Goal: Task Accomplishment & Management: Use online tool/utility

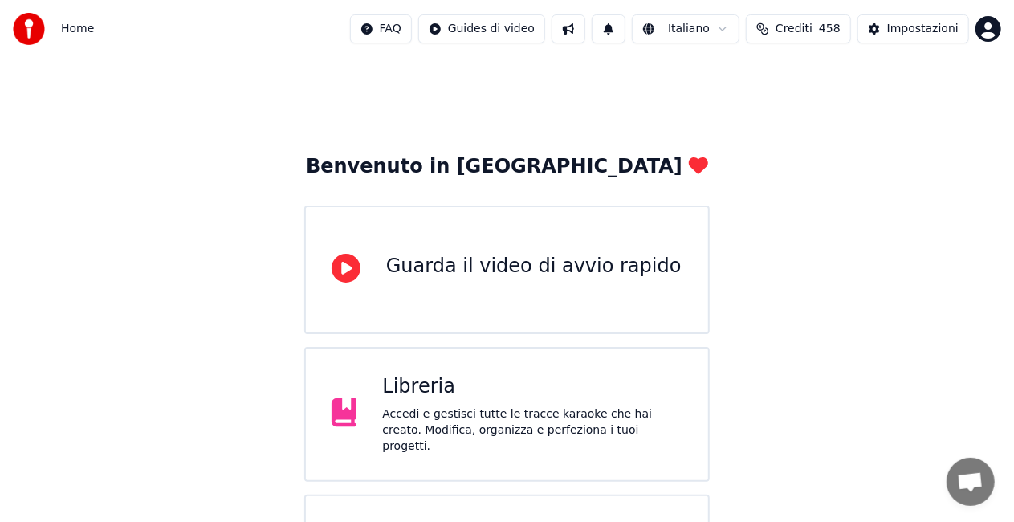
click at [507, 396] on div "Libreria" at bounding box center [532, 387] width 300 height 26
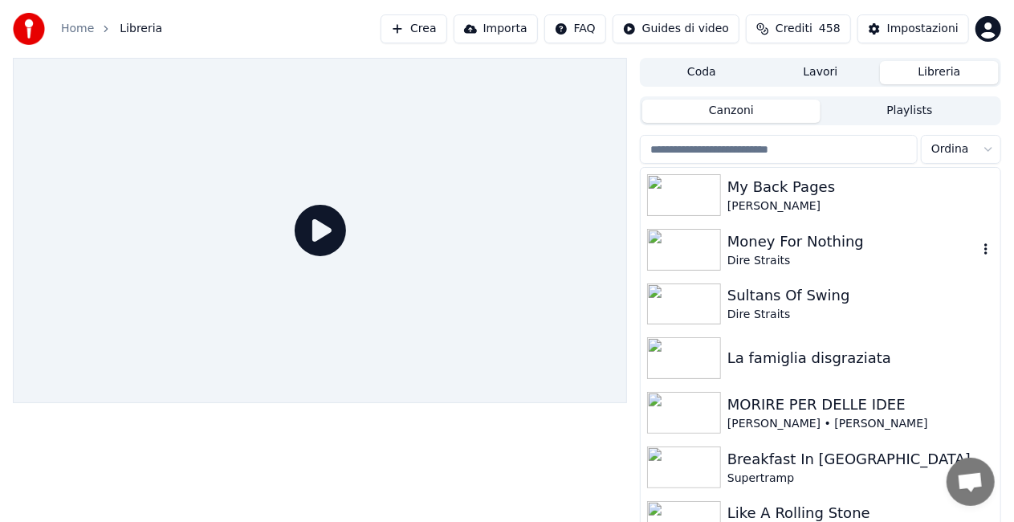
click at [699, 252] on img at bounding box center [684, 250] width 74 height 42
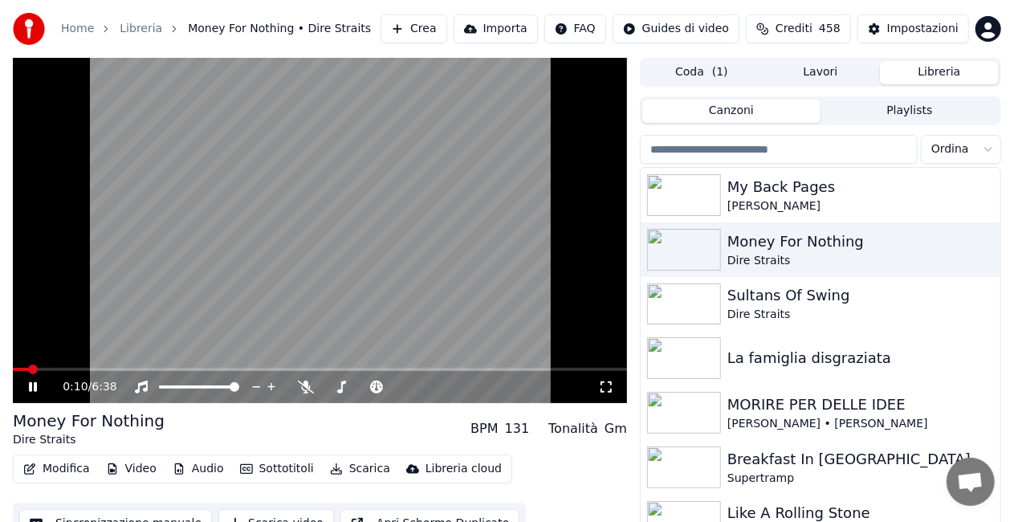
click at [606, 384] on icon at bounding box center [606, 386] width 16 height 13
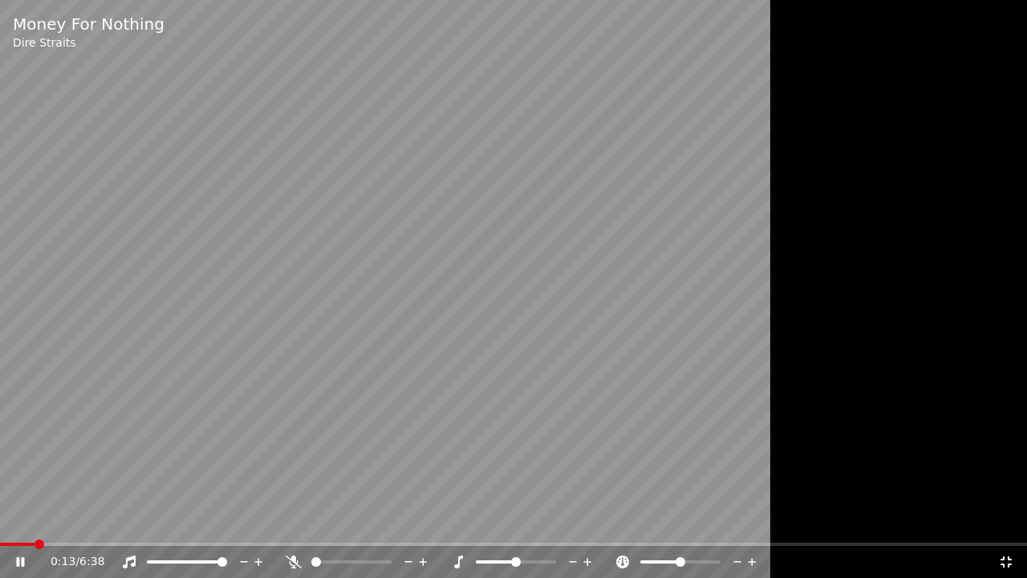
click at [332, 521] on div at bounding box center [366, 562] width 129 height 16
click at [331, 521] on span at bounding box center [335, 562] width 10 height 10
click at [339, 521] on span at bounding box center [341, 562] width 10 height 10
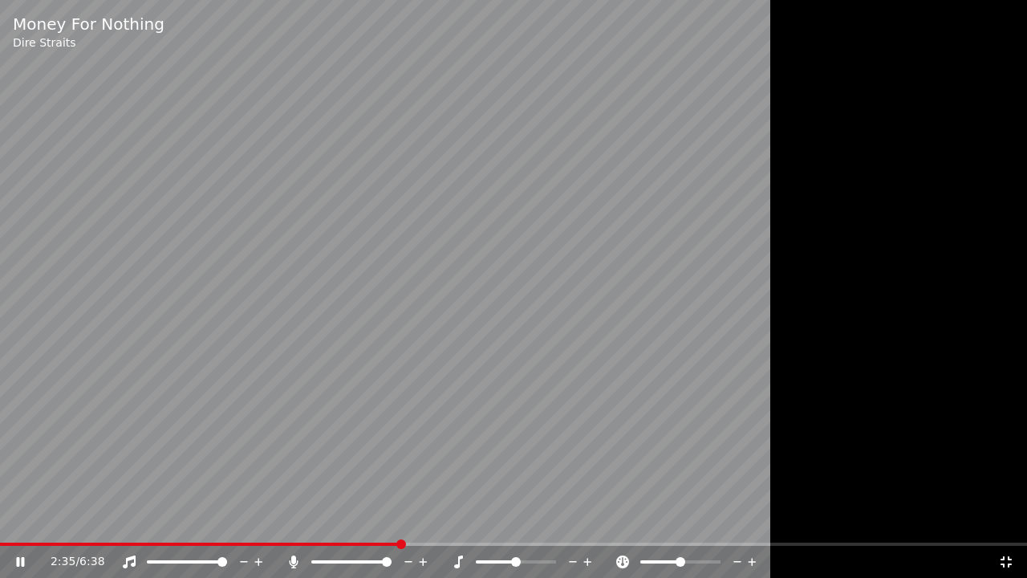
click at [392, 521] on span at bounding box center [387, 562] width 10 height 10
click at [75, 521] on span at bounding box center [37, 544] width 75 height 3
click at [369, 521] on span at bounding box center [340, 561] width 58 height 3
click at [344, 521] on div at bounding box center [366, 562] width 129 height 16
click at [344, 521] on span at bounding box center [327, 561] width 32 height 3
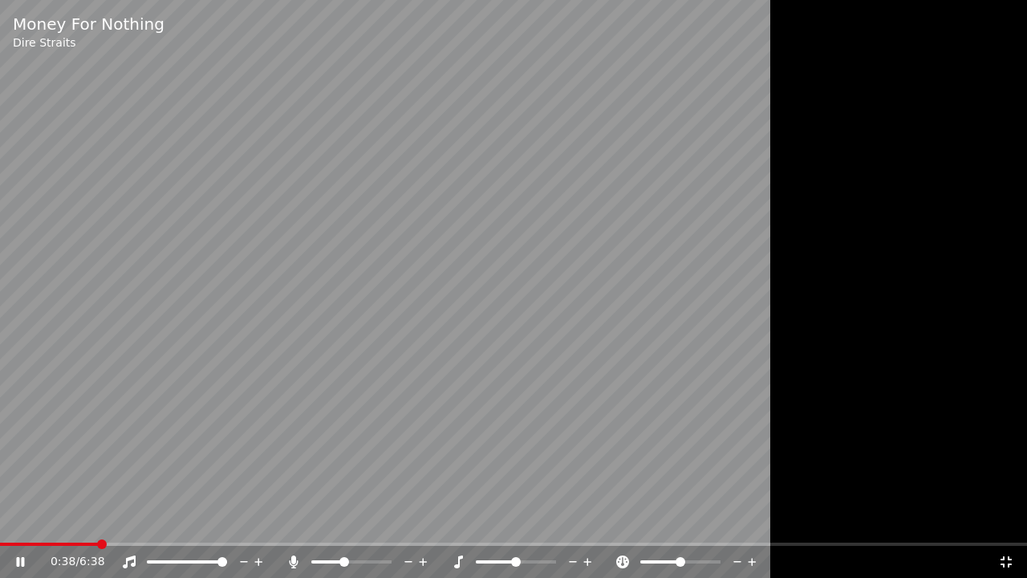
click at [98, 521] on span at bounding box center [49, 544] width 98 height 3
click at [490, 521] on span at bounding box center [483, 561] width 14 height 3
click at [111, 521] on span at bounding box center [55, 544] width 111 height 3
click at [87, 521] on span at bounding box center [43, 544] width 87 height 3
click at [95, 521] on span at bounding box center [48, 544] width 96 height 3
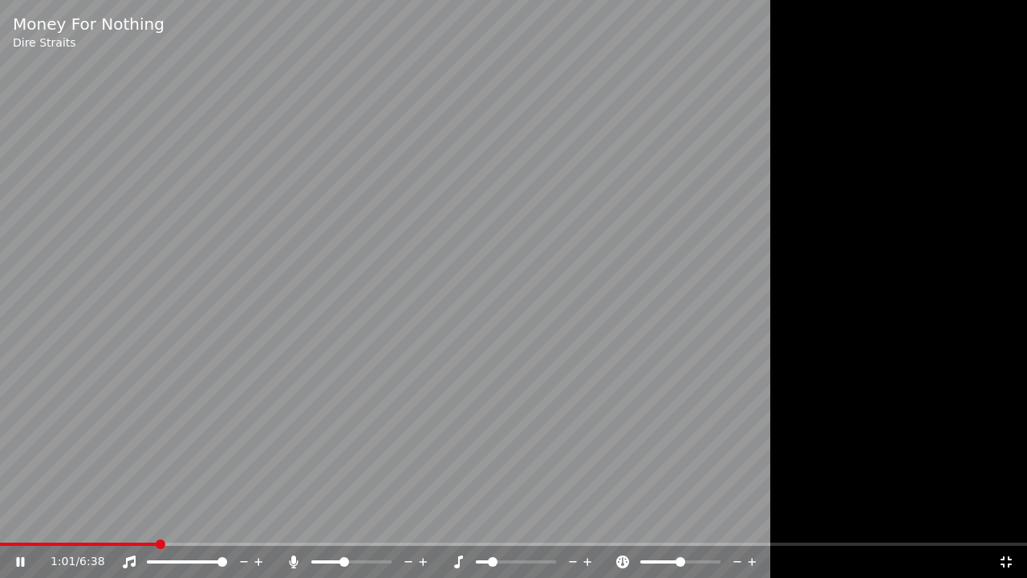
click at [156, 521] on span at bounding box center [78, 544] width 157 height 3
click at [59, 521] on span at bounding box center [29, 544] width 59 height 3
click at [50, 521] on span at bounding box center [25, 544] width 51 height 3
click at [102, 521] on span at bounding box center [513, 544] width 1027 height 3
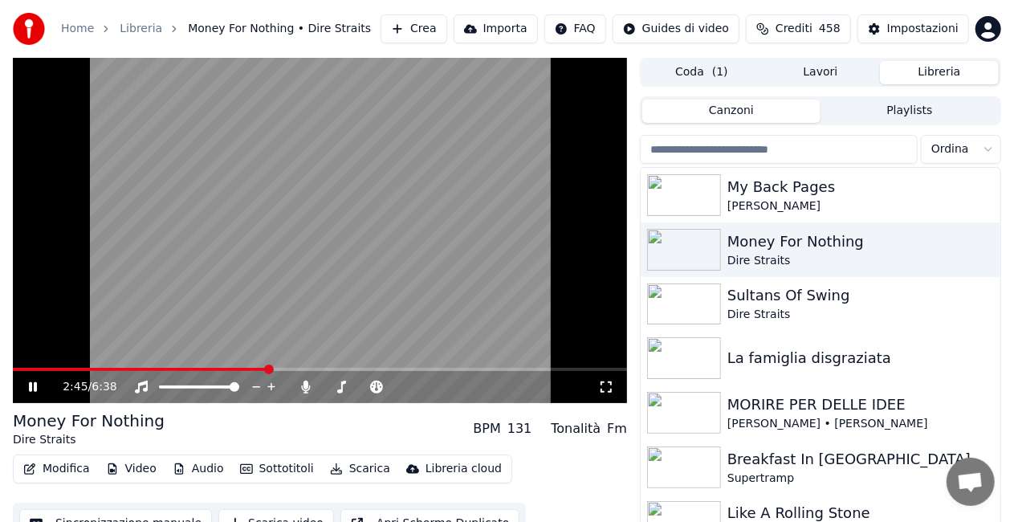
click at [34, 384] on icon at bounding box center [33, 387] width 8 height 10
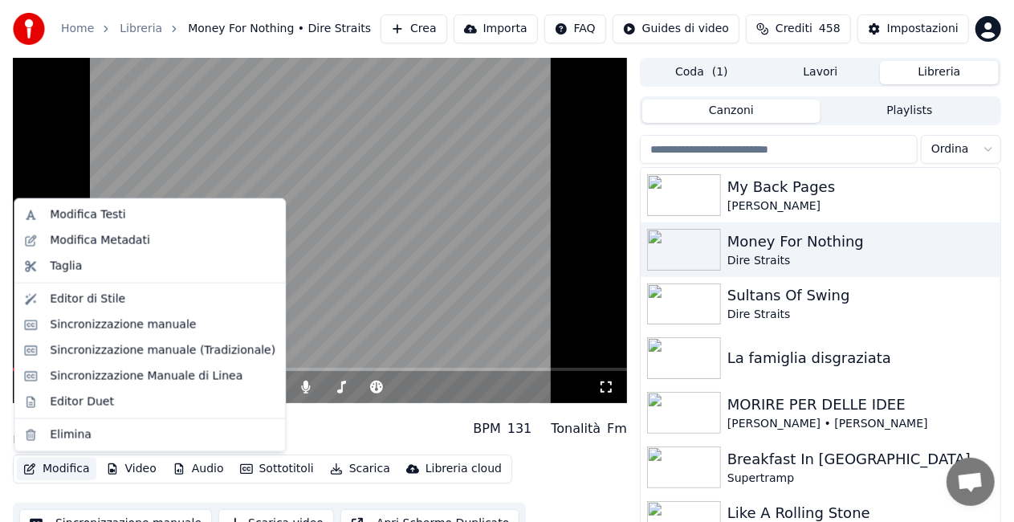
click at [67, 470] on button "Modifica" at bounding box center [56, 468] width 79 height 22
click at [95, 215] on div "Modifica Testi" at bounding box center [87, 215] width 75 height 16
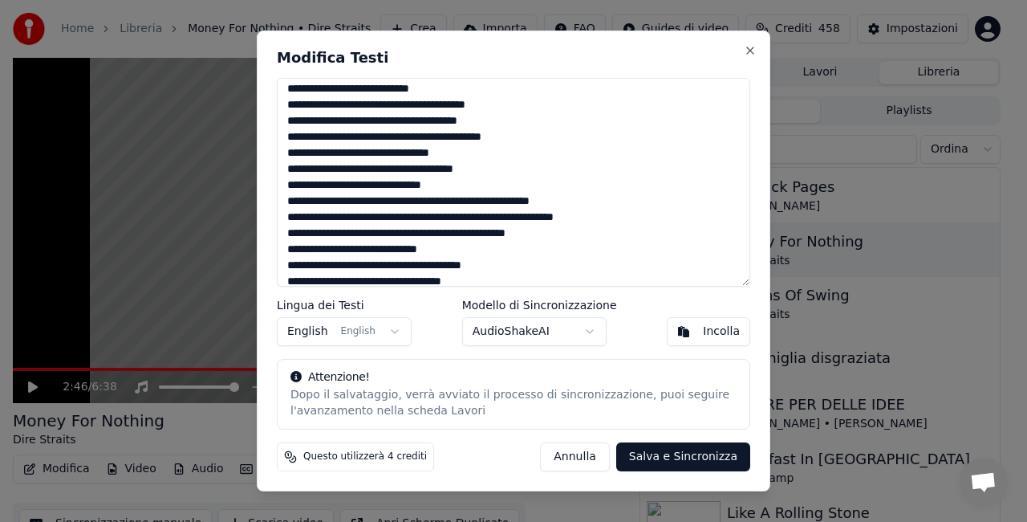
scroll to position [22, 0]
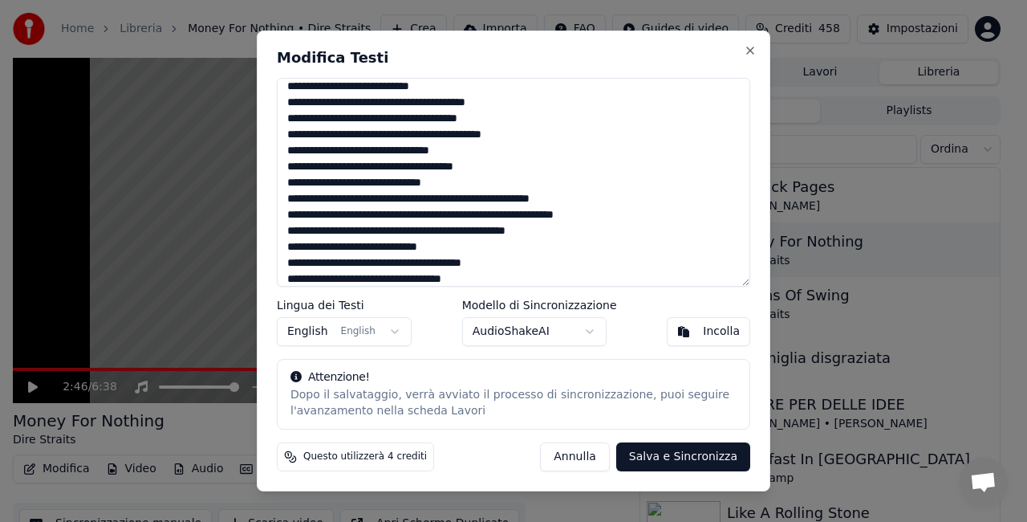
click at [373, 228] on textarea at bounding box center [514, 182] width 474 height 209
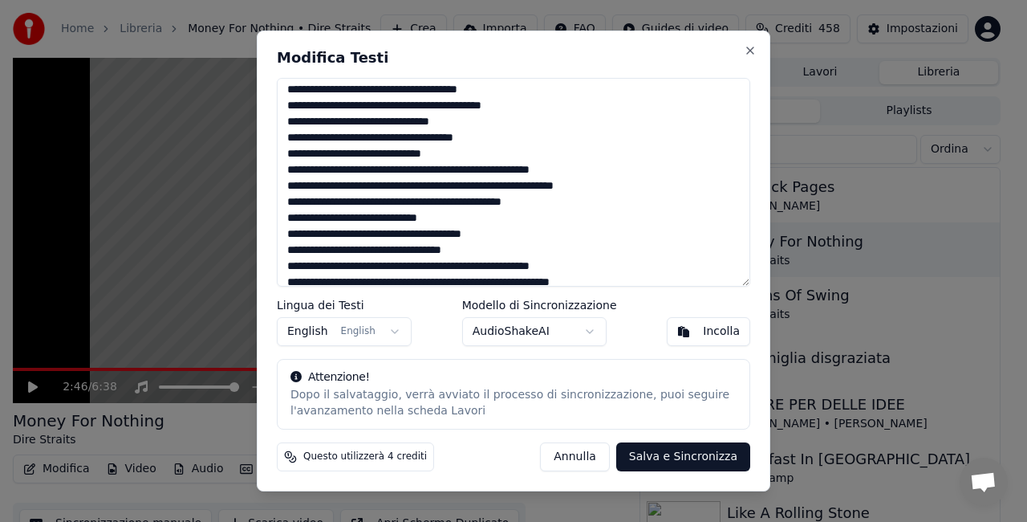
scroll to position [62, 0]
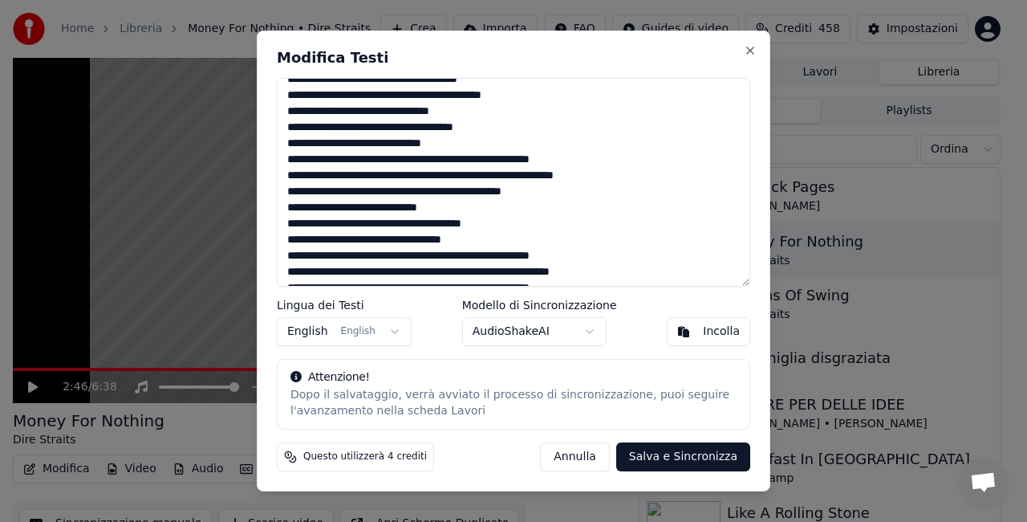
click at [357, 228] on textarea at bounding box center [514, 182] width 474 height 209
click at [352, 242] on textarea at bounding box center [514, 182] width 474 height 209
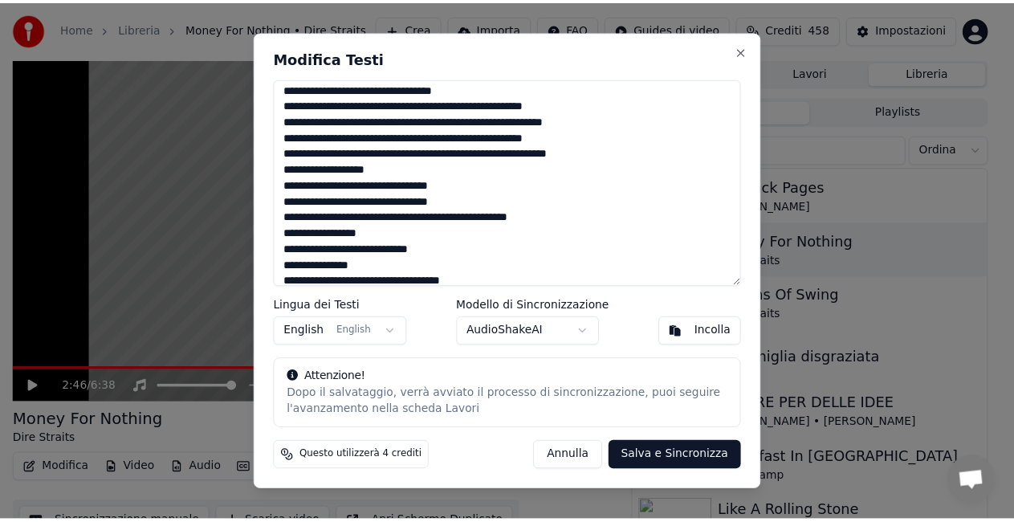
scroll to position [243, 0]
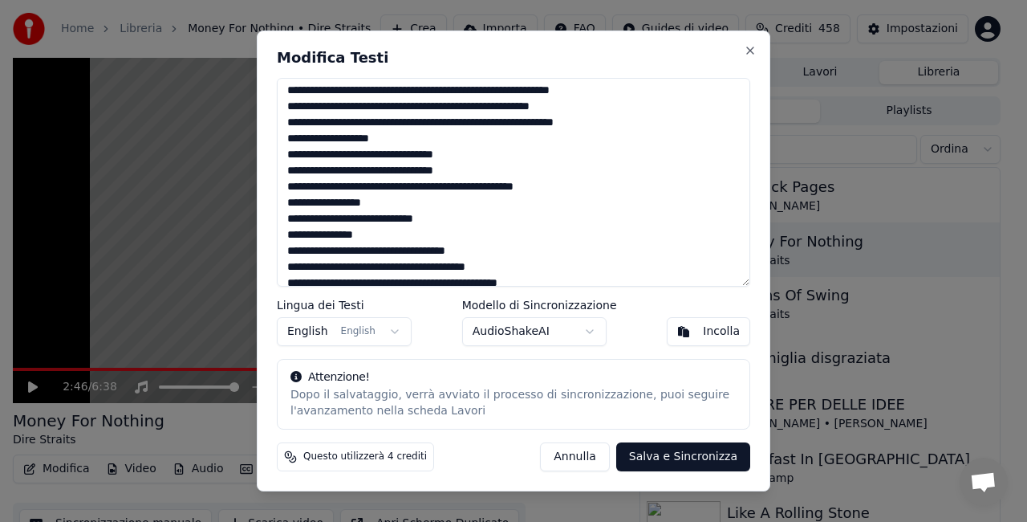
type textarea "**********"
click at [684, 454] on button "Salva e Sincronizza" at bounding box center [683, 456] width 134 height 29
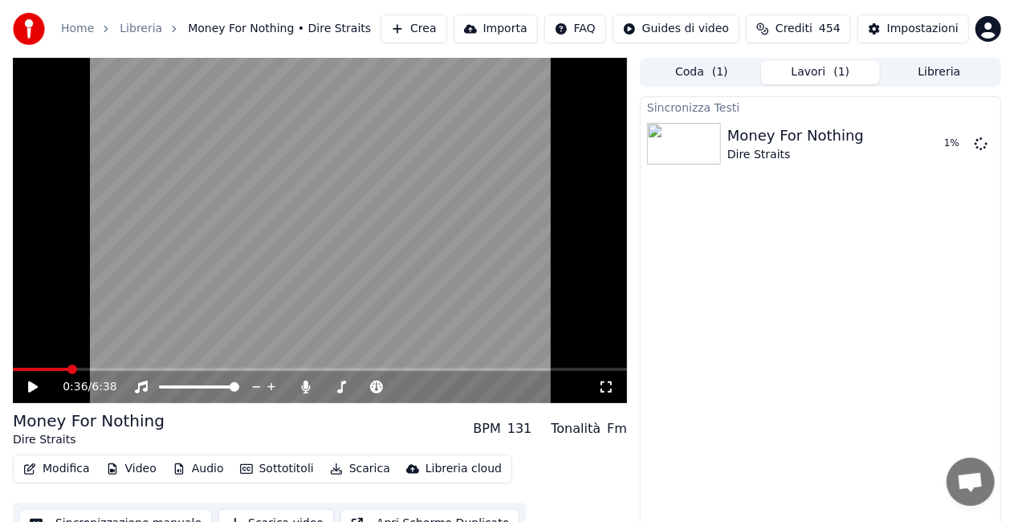
click at [68, 368] on span at bounding box center [40, 369] width 55 height 3
click at [32, 386] on icon at bounding box center [33, 386] width 10 height 11
click at [32, 384] on icon at bounding box center [44, 386] width 37 height 13
